Goal: Information Seeking & Learning: Learn about a topic

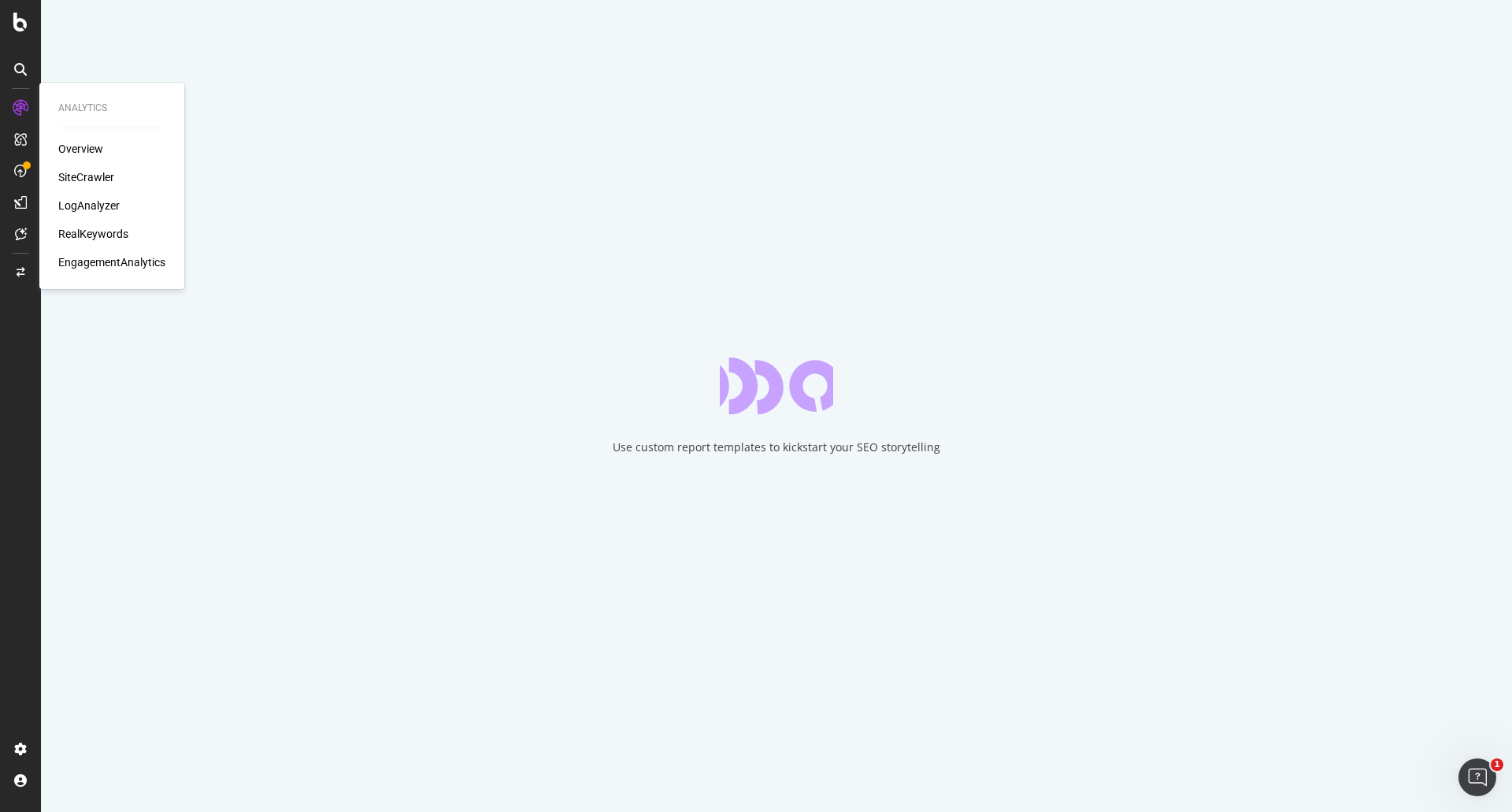
click at [84, 207] on div "LogAnalyzer" at bounding box center [88, 206] width 61 height 16
click at [82, 201] on div "LogAnalyzer" at bounding box center [88, 206] width 61 height 16
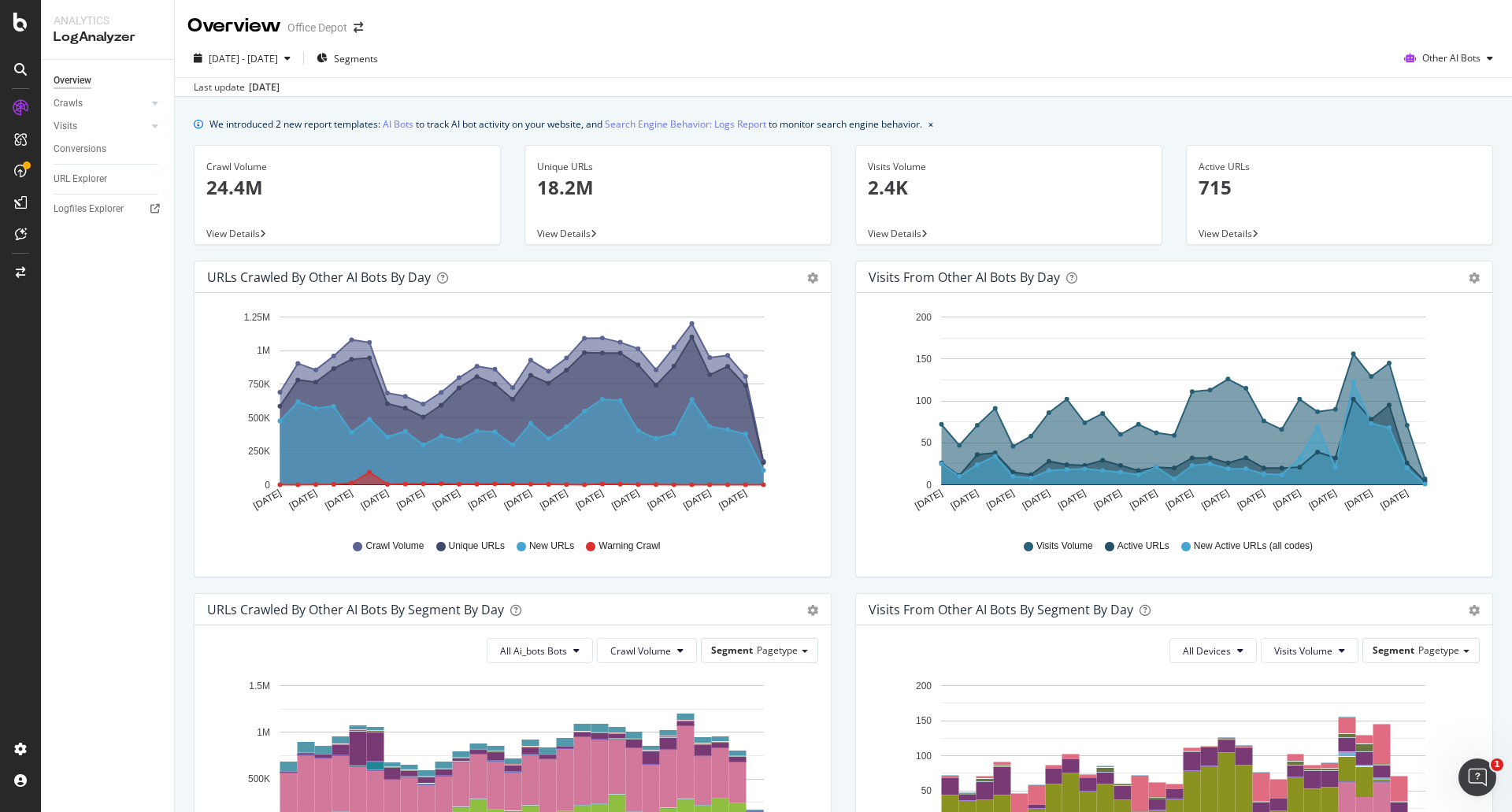
click at [239, 231] on span "View Details" at bounding box center [233, 233] width 53 height 13
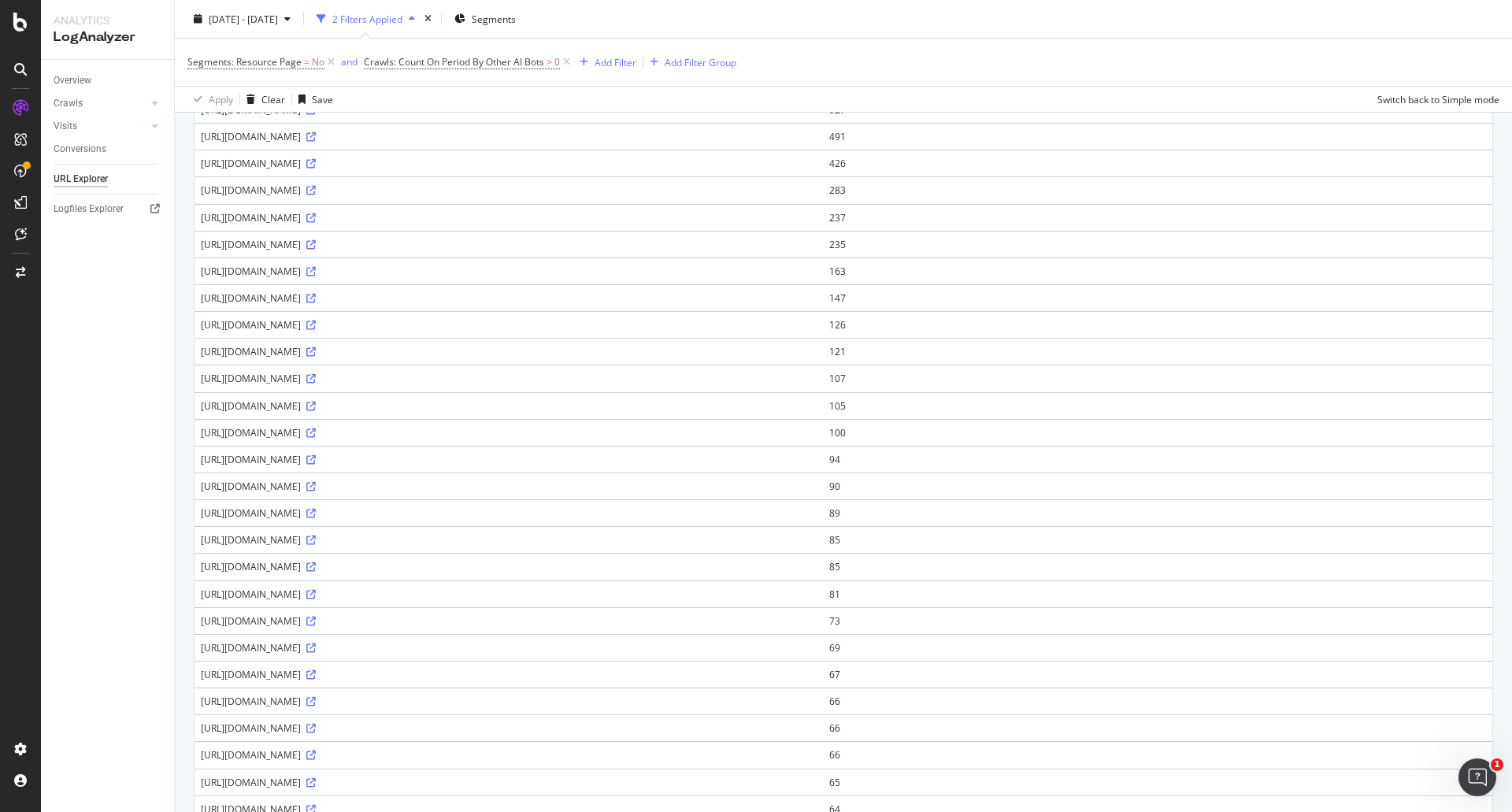
scroll to position [629, 0]
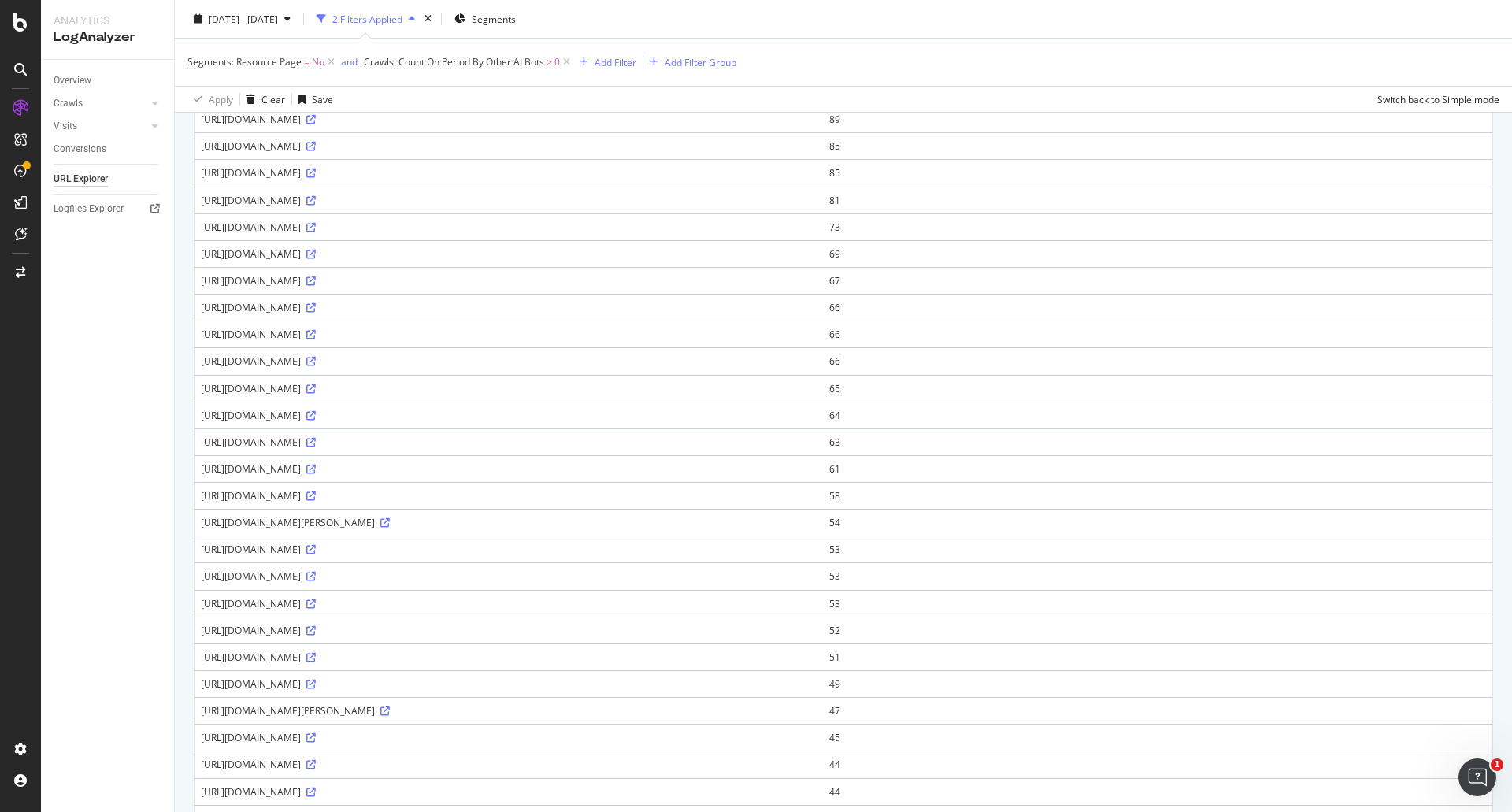
click at [419, 496] on div "https://www.officedepot.com/b/wrecking-bars/N-590415" at bounding box center [509, 495] width 616 height 13
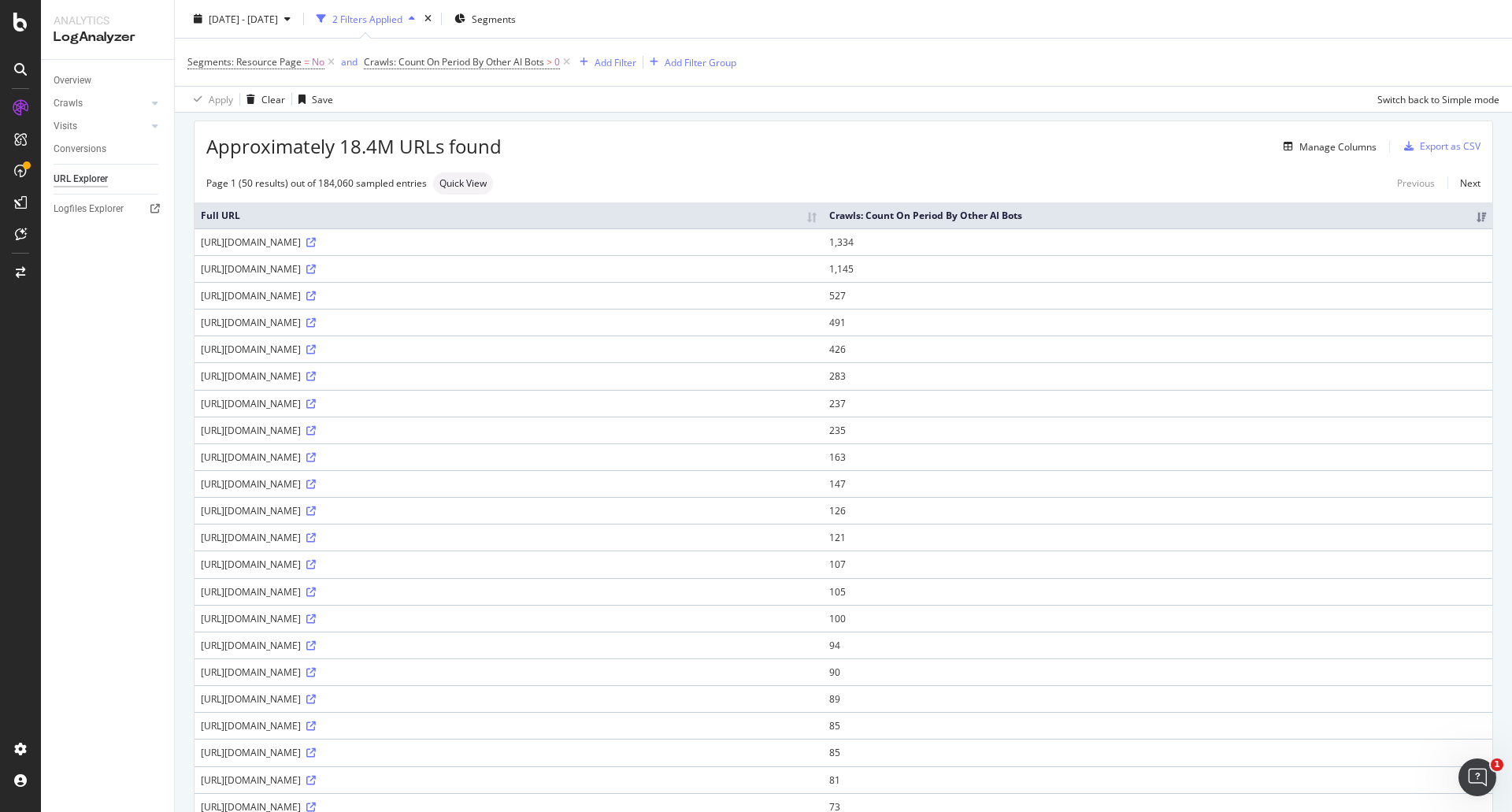
scroll to position [0, 0]
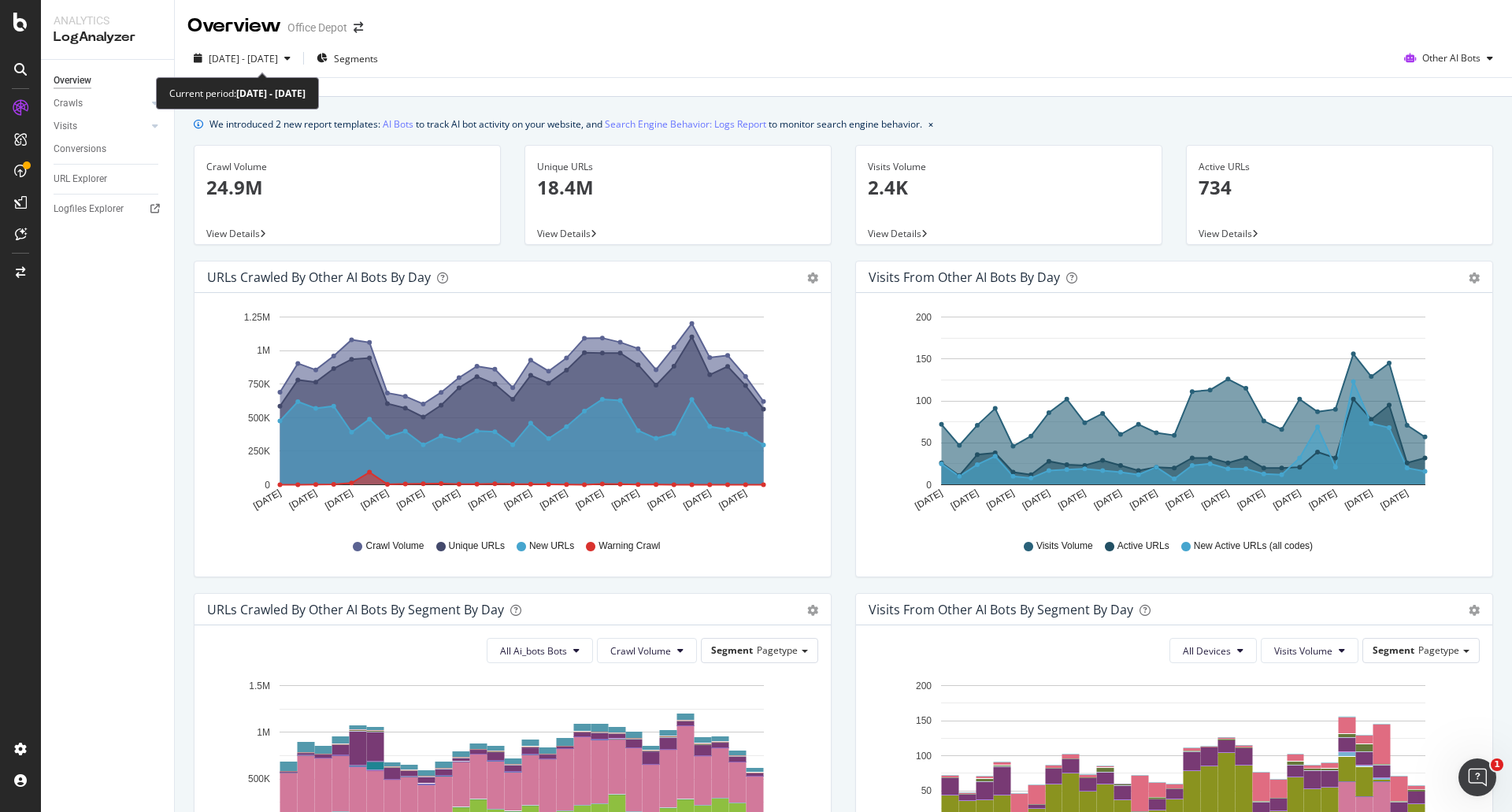
click at [294, 85] on div "Current period: 2025 Jul. 29th - Aug. 25th" at bounding box center [237, 93] width 136 height 18
click at [278, 60] on span "2025 Jul. 29th - Aug. 25th" at bounding box center [243, 58] width 69 height 13
click at [519, 45] on div "2025 Jul. 29th - Aug. 25th Segments Other AI Bots Last update Aug. 26, 2025" at bounding box center [843, 68] width 1337 height 58
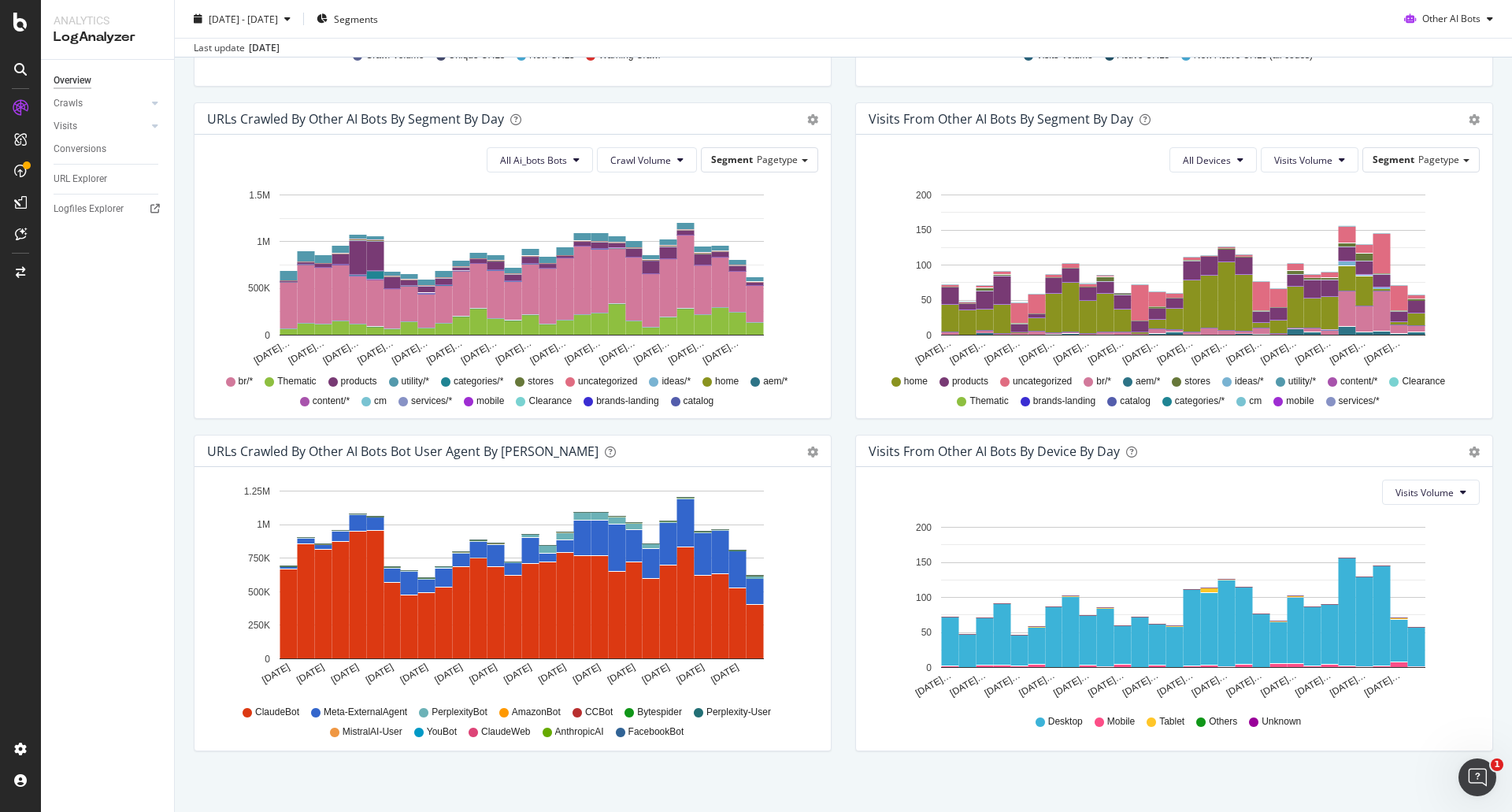
scroll to position [500, 0]
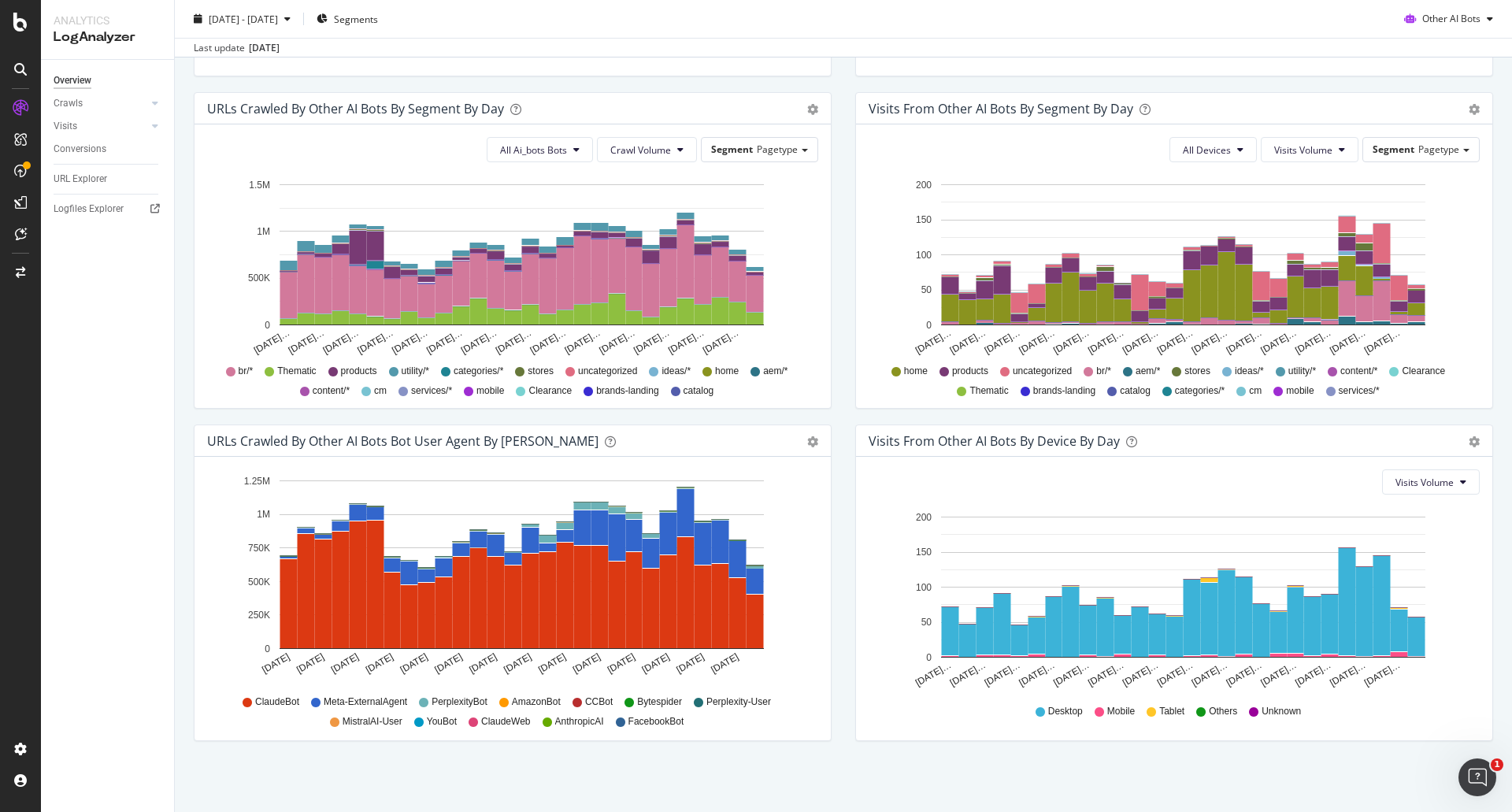
click at [835, 498] on div "URLs Crawled by Other AI Bots bot User Agent By Day Timeline (by Value) Timelin…" at bounding box center [512, 590] width 662 height 332
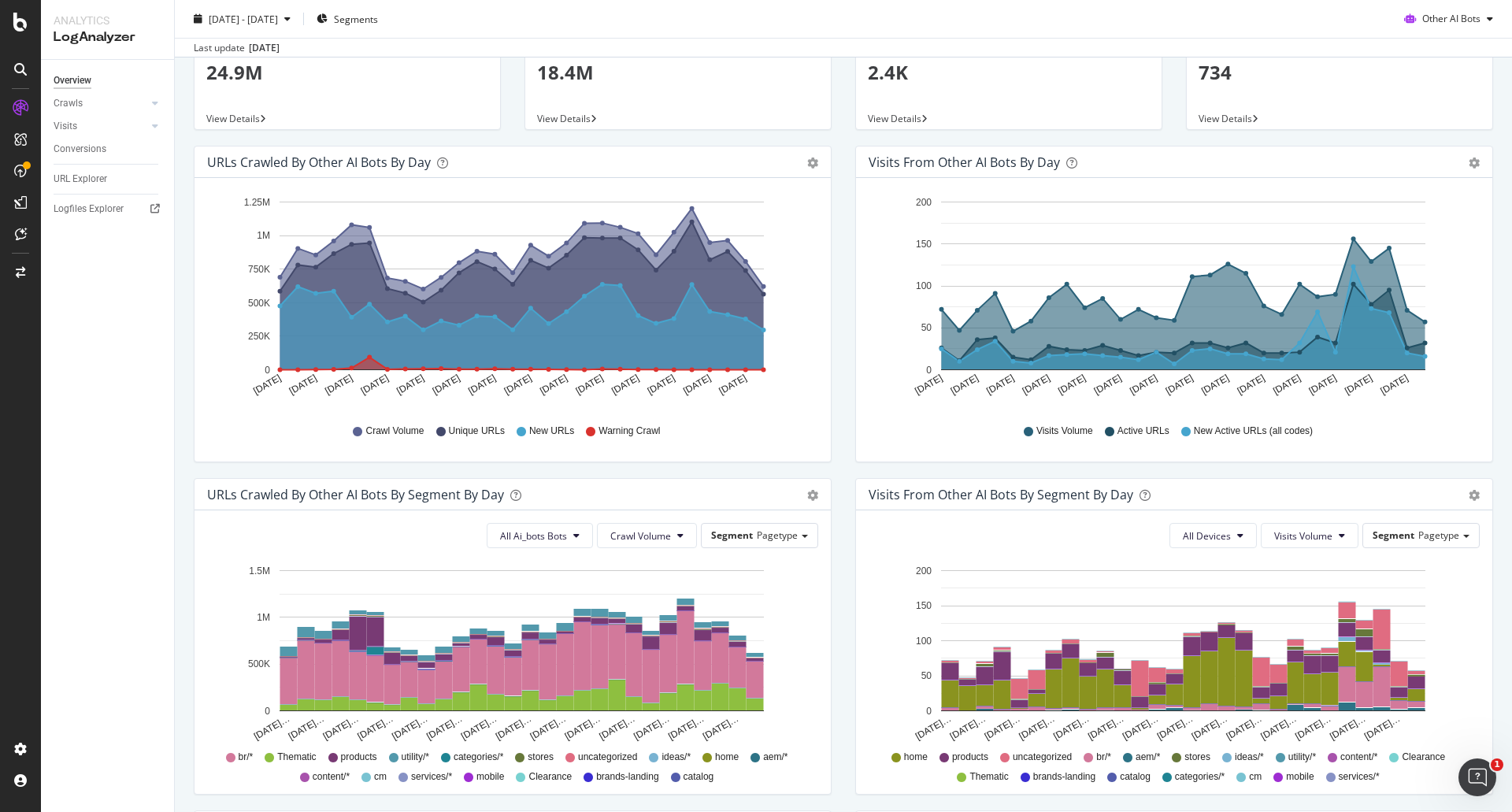
scroll to position [0, 0]
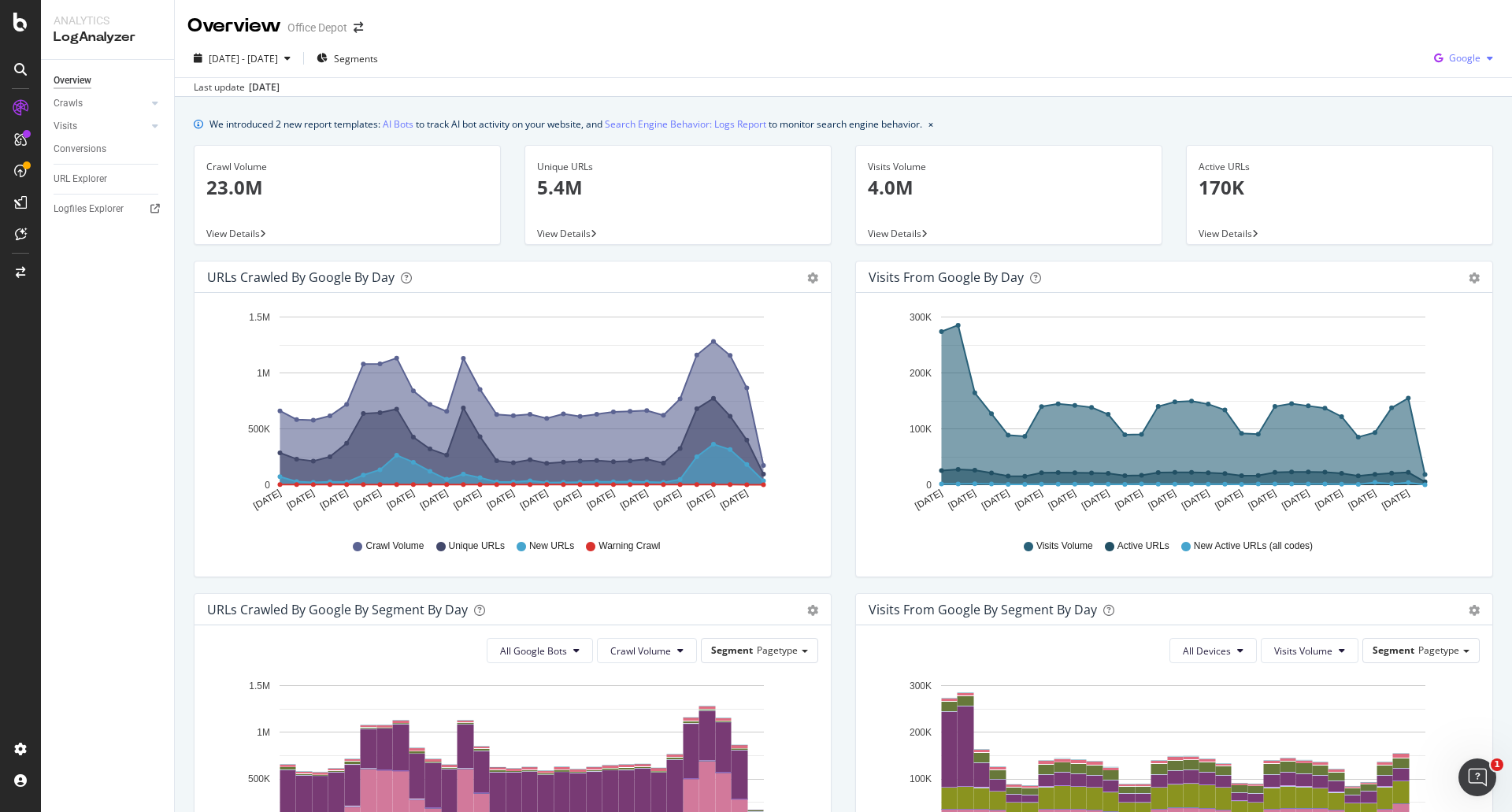
click at [1431, 69] on icon "button" at bounding box center [1438, 58] width 21 height 22
click at [1442, 148] on span "OpenAI" at bounding box center [1463, 148] width 58 height 14
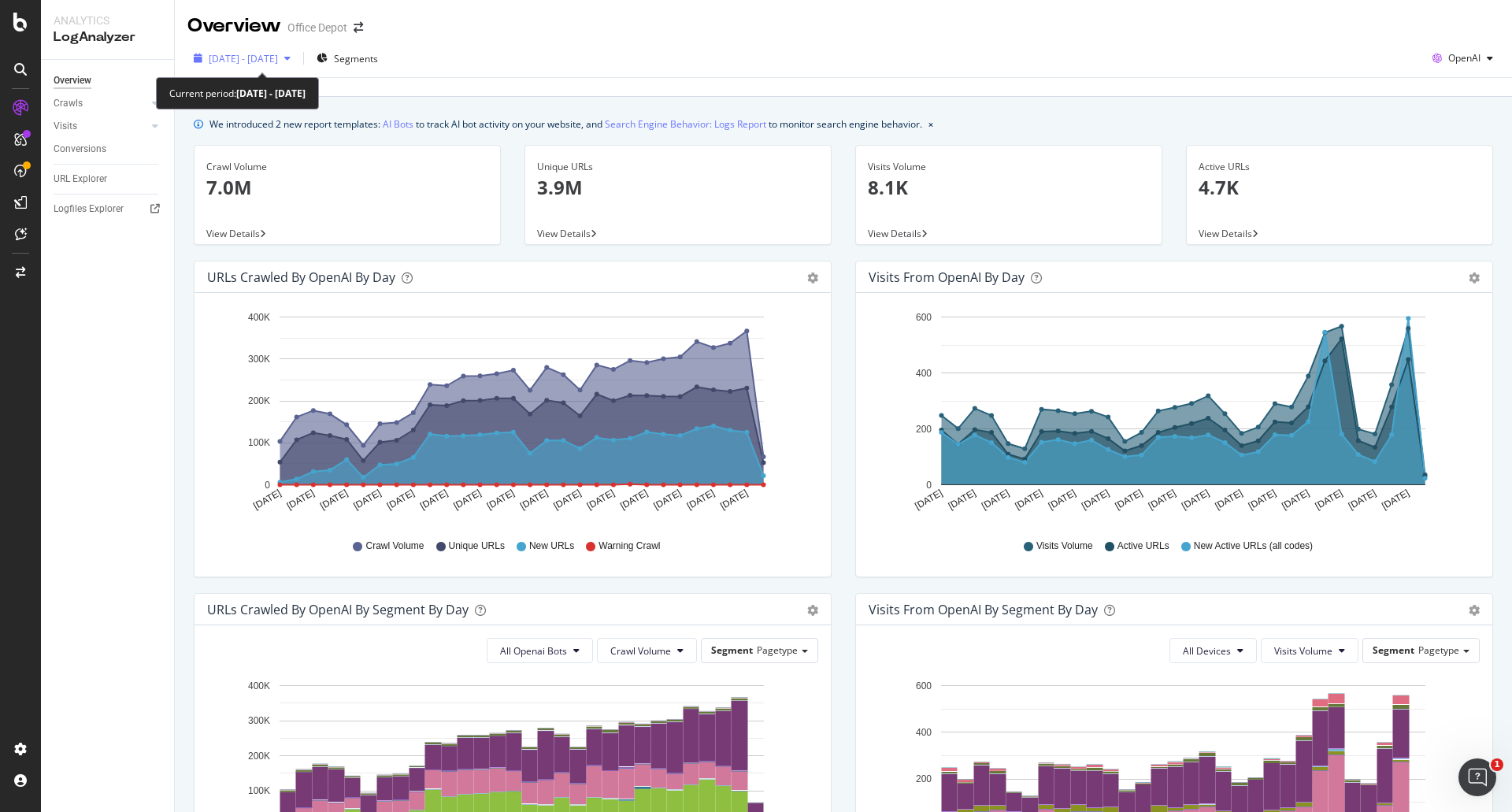
click at [273, 59] on span "2025 Jul. 29th - Aug. 27th" at bounding box center [243, 58] width 69 height 13
click at [725, 65] on div "2025 Jul. 29th - Aug. 27th Segments OpenAI" at bounding box center [843, 61] width 1337 height 31
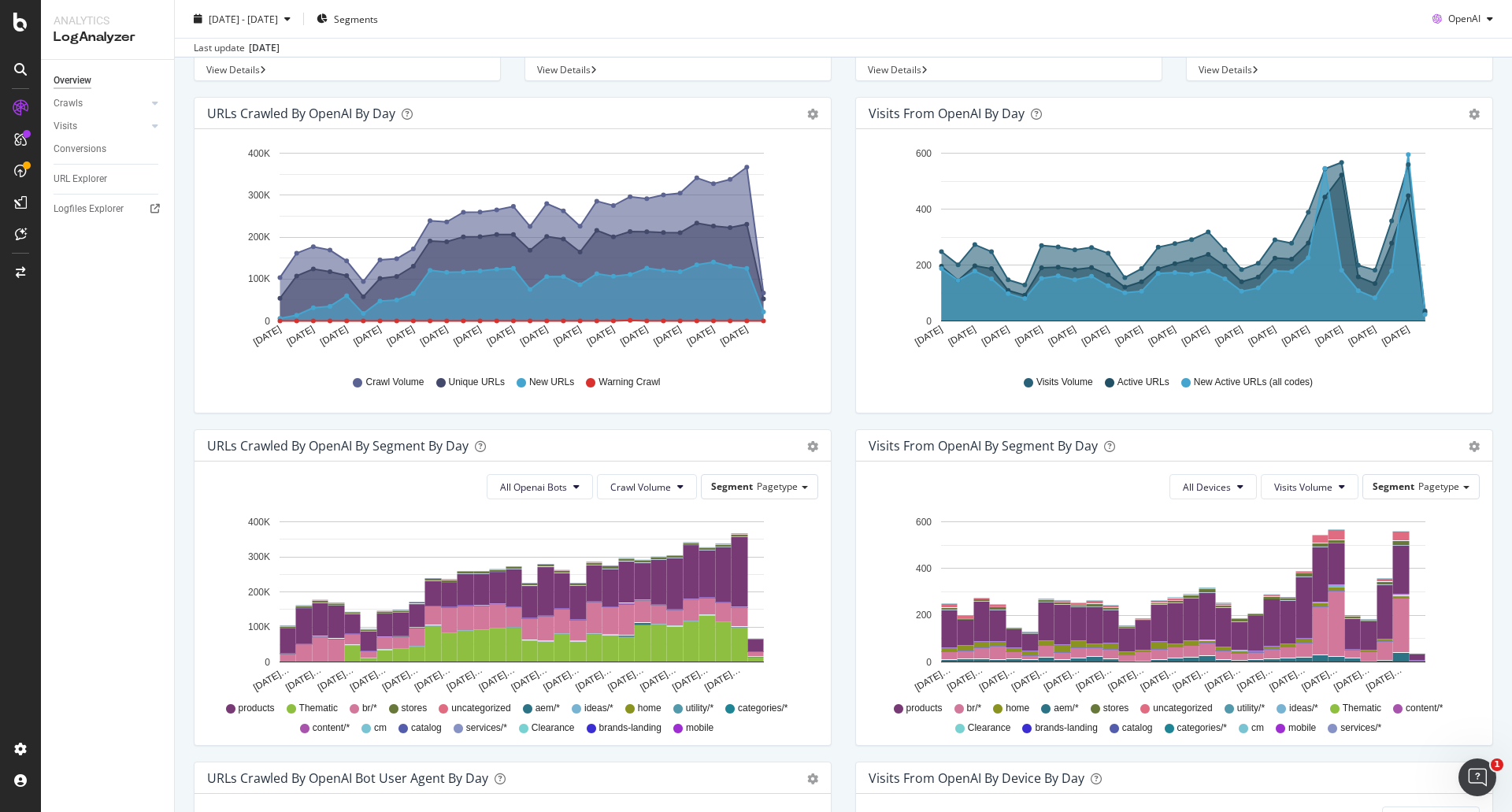
scroll to position [315, 0]
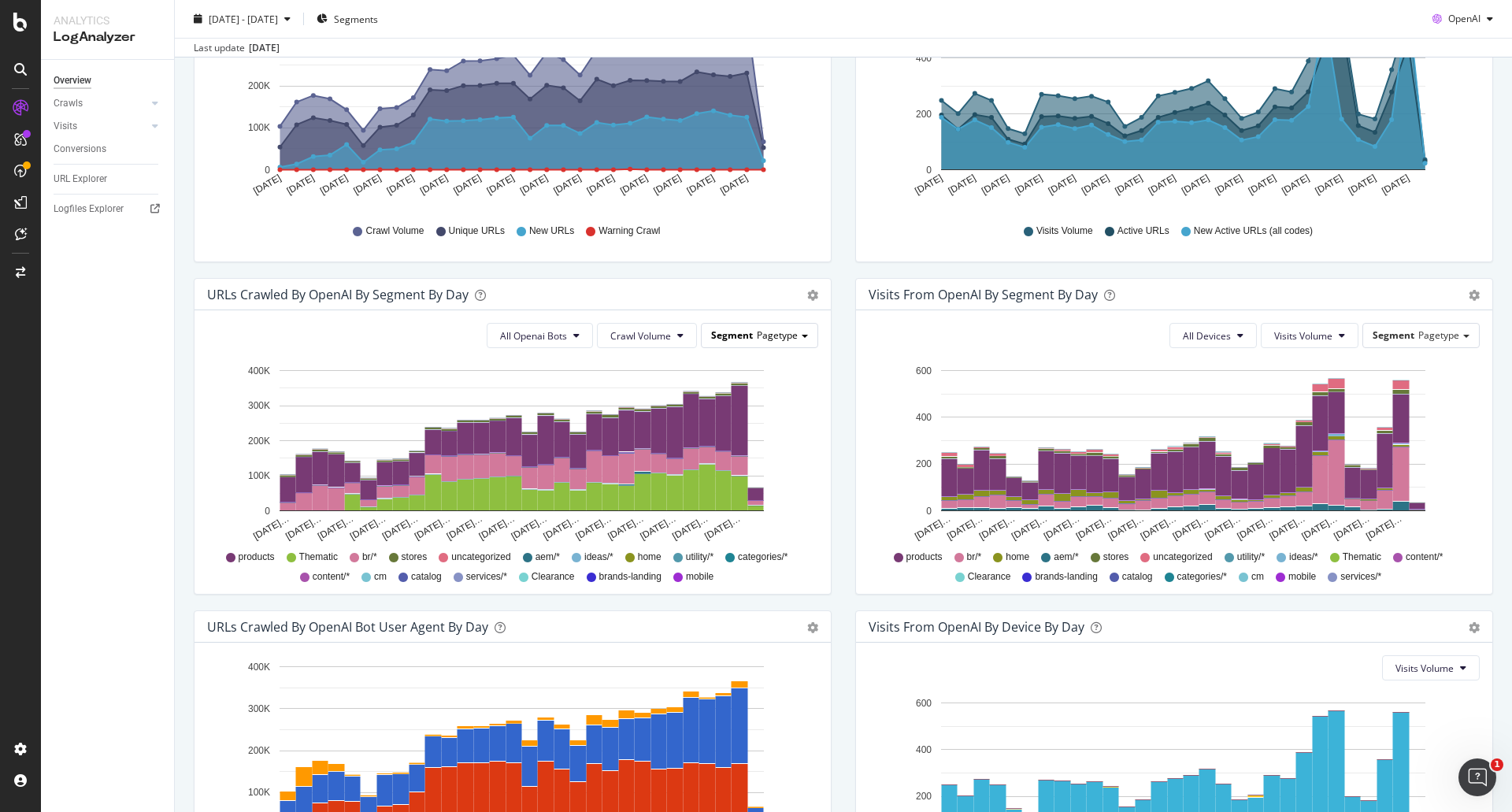
click at [810, 337] on div "Segment Pagetype" at bounding box center [760, 335] width 116 height 23
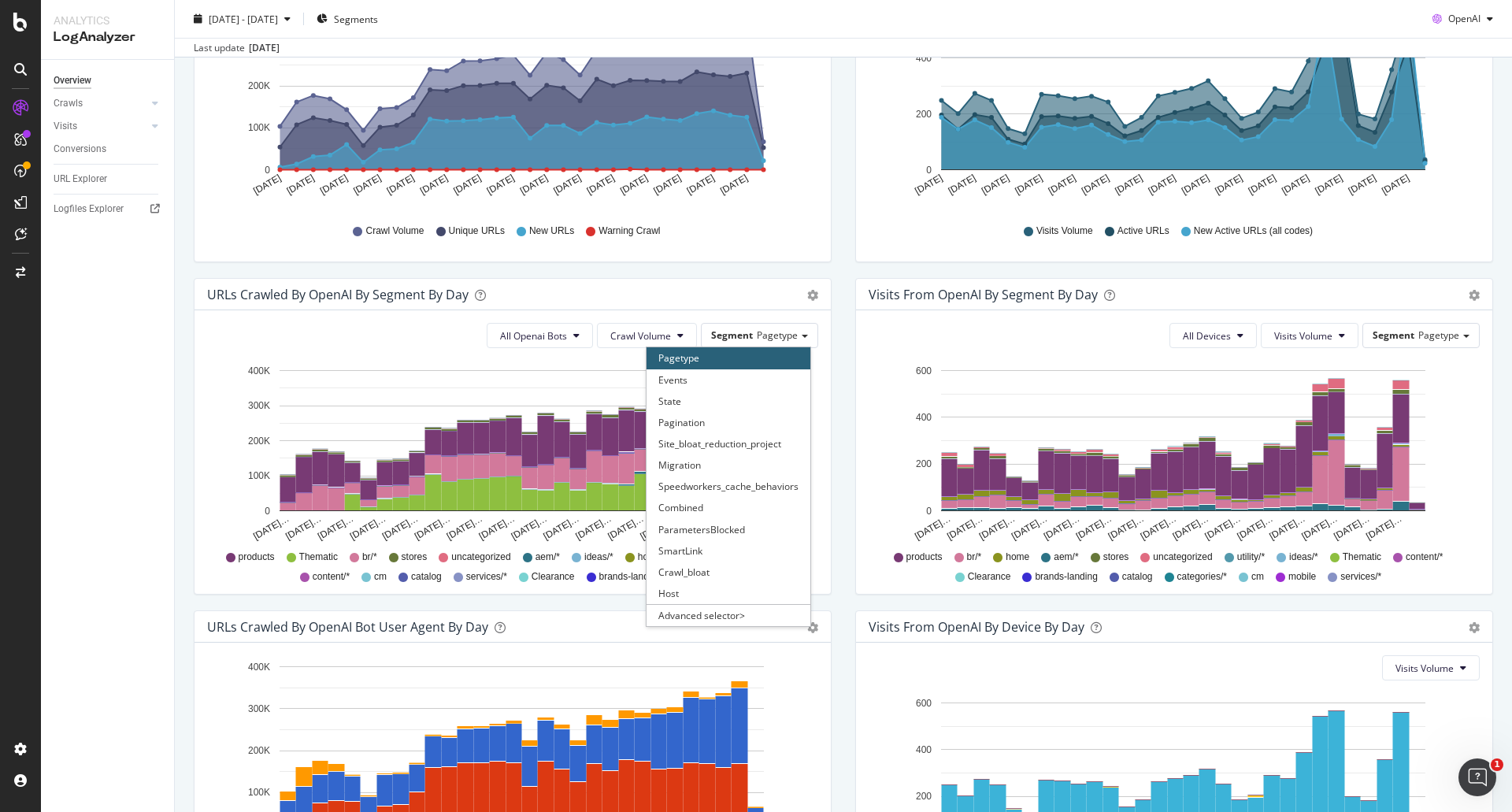
click at [823, 345] on div "All Openai Bots Crawl Volume Segment Pagetype Pagetype Events State Pagination …" at bounding box center [512, 451] width 637 height 283
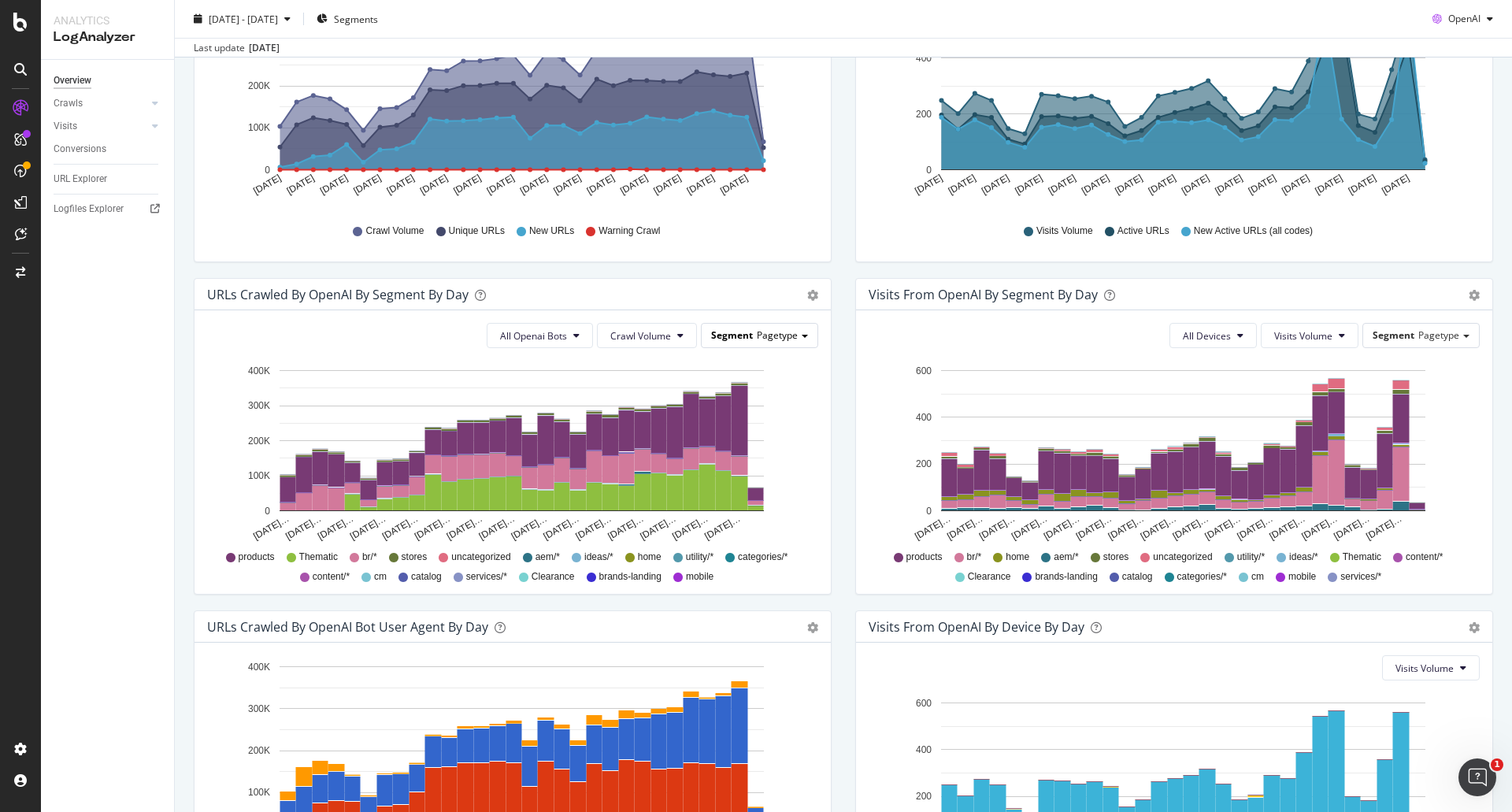
click at [802, 338] on div "Segment Pagetype" at bounding box center [760, 335] width 116 height 23
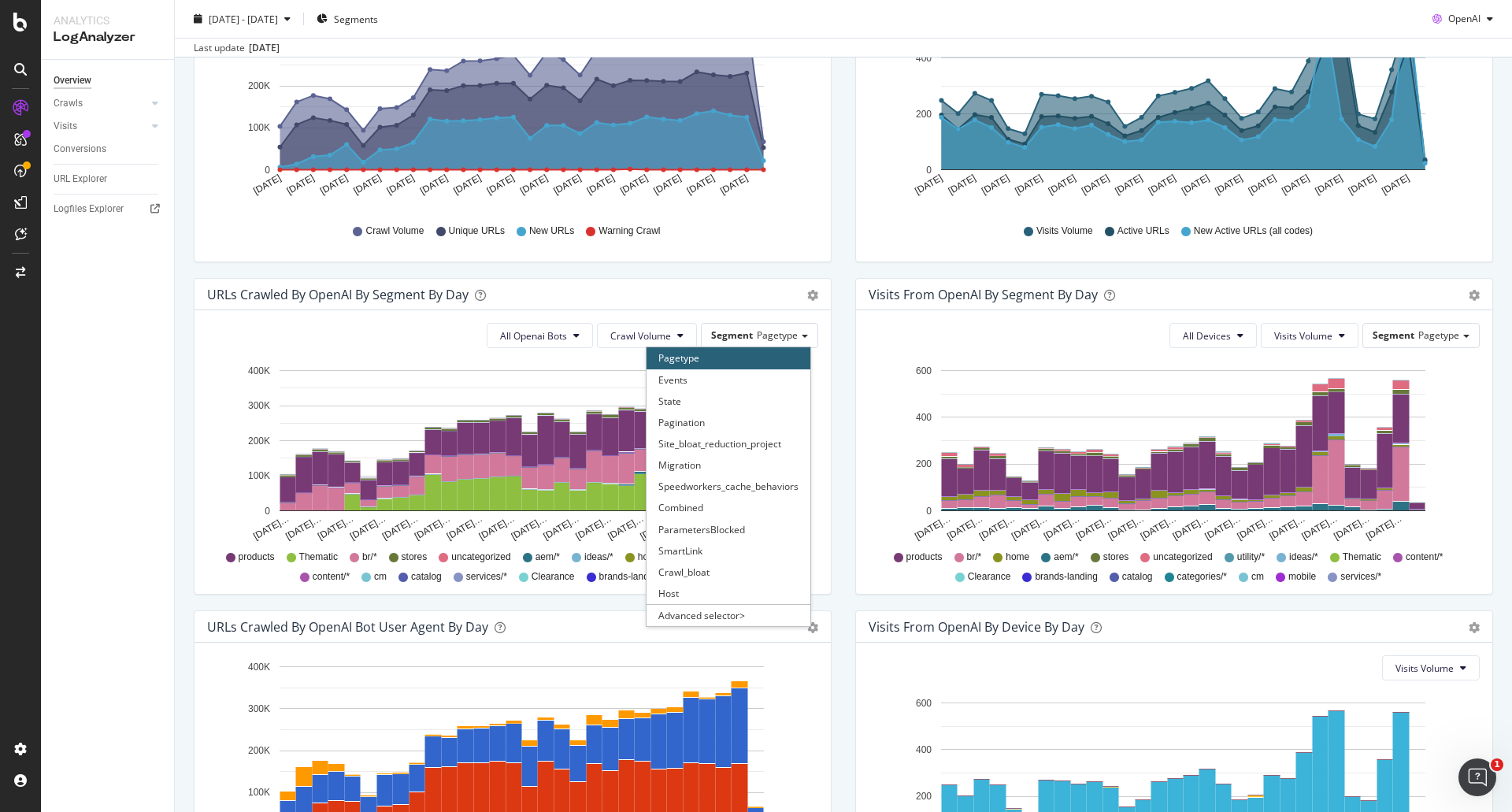
click at [835, 412] on div "URLs Crawled by OpenAI By Segment By Day Timeline (by Value) Table All Openai B…" at bounding box center [512, 443] width 662 height 332
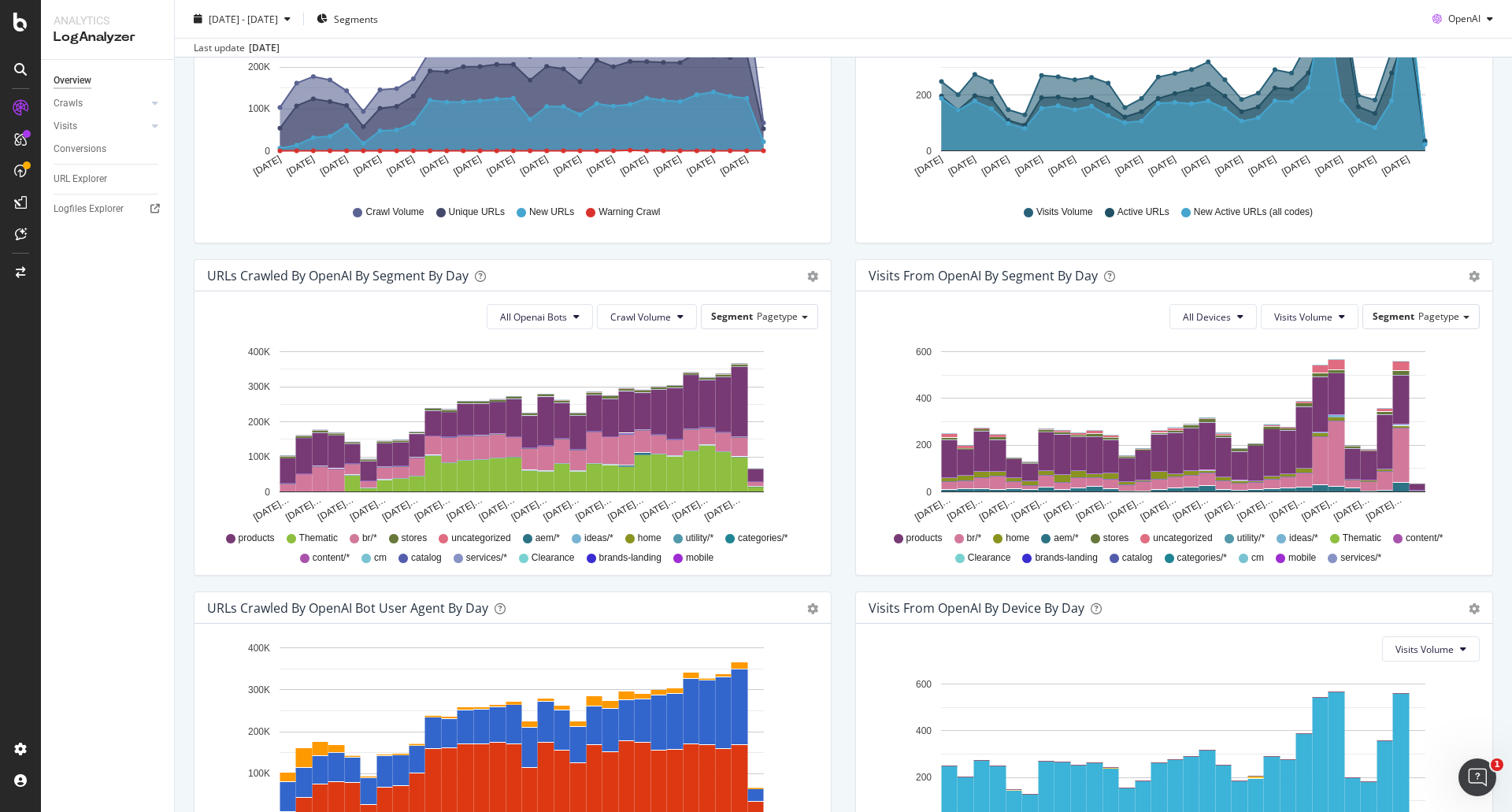
scroll to position [78, 0]
